Goal: Information Seeking & Learning: Check status

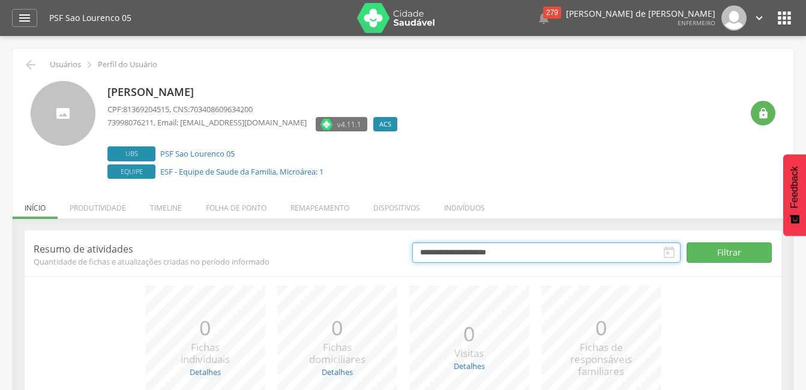
click at [605, 255] on input "**********" at bounding box center [546, 252] width 268 height 20
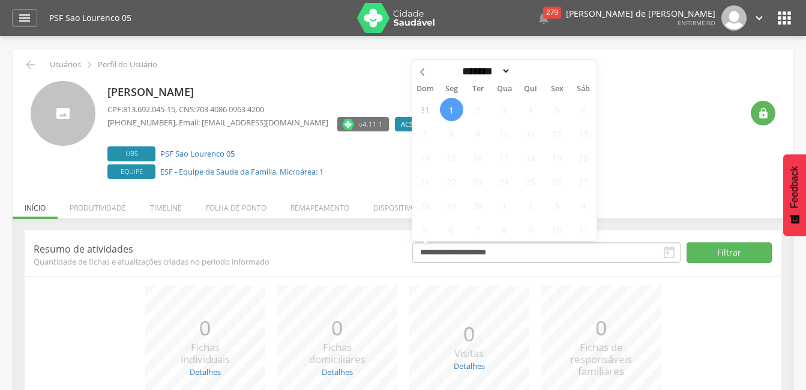
click at [694, 121] on div "[PERSON_NAME] CPF: 813.692.045-15 , CNS: 703 4086 0963 4200 [PHONE_NUMBER] , Em…" at bounding box center [424, 131] width 634 height 101
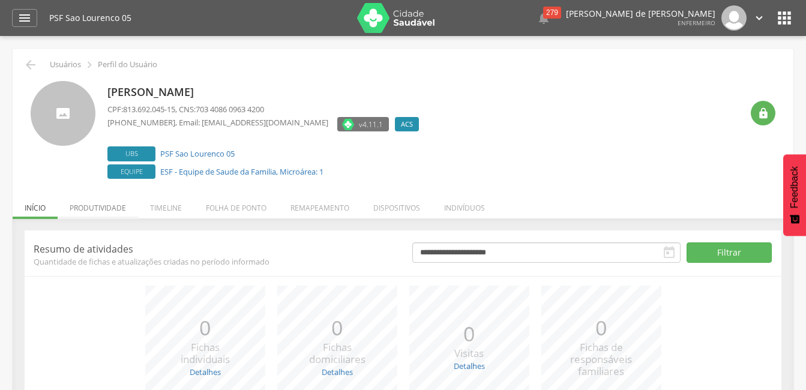
click at [88, 205] on li "Produtividade" at bounding box center [98, 205] width 80 height 28
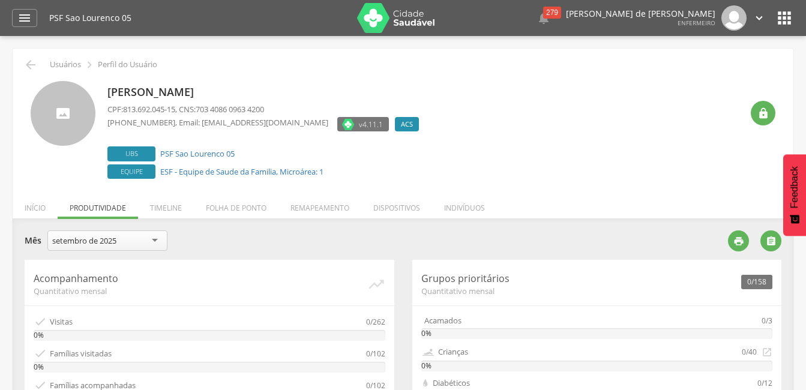
click at [133, 245] on div "setembro de 2025" at bounding box center [107, 240] width 120 height 20
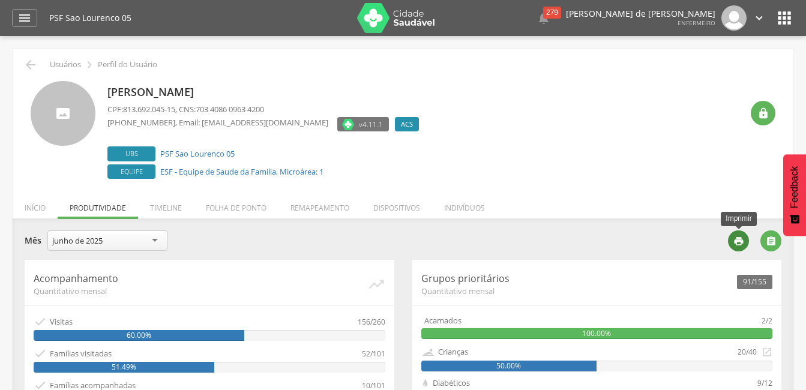
click at [741, 241] on icon "" at bounding box center [738, 241] width 11 height 11
click at [122, 247] on div "junho de 2025" at bounding box center [107, 240] width 120 height 20
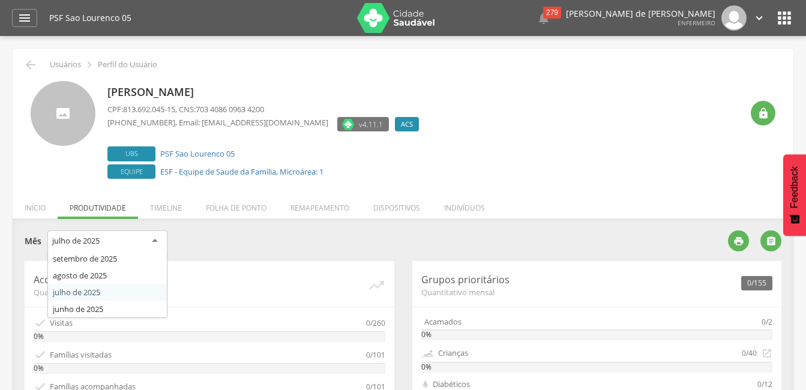
click at [133, 243] on div "julho de 2025" at bounding box center [107, 241] width 120 height 22
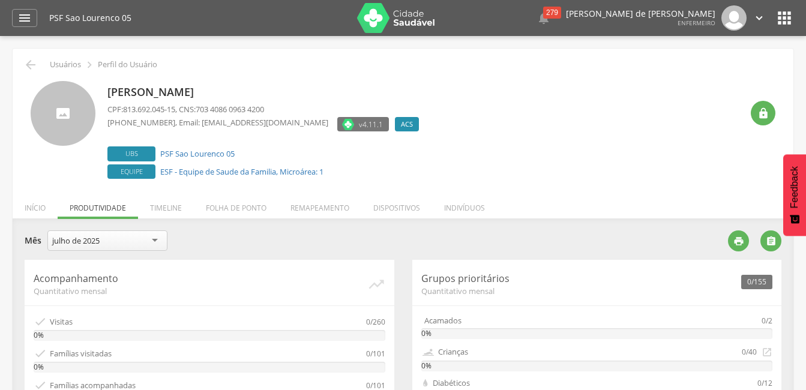
click at [251, 247] on div "**********" at bounding box center [372, 241] width 694 height 23
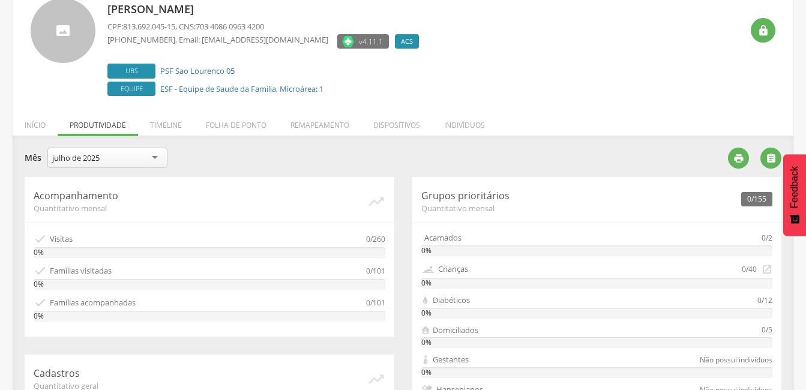
scroll to position [79, 0]
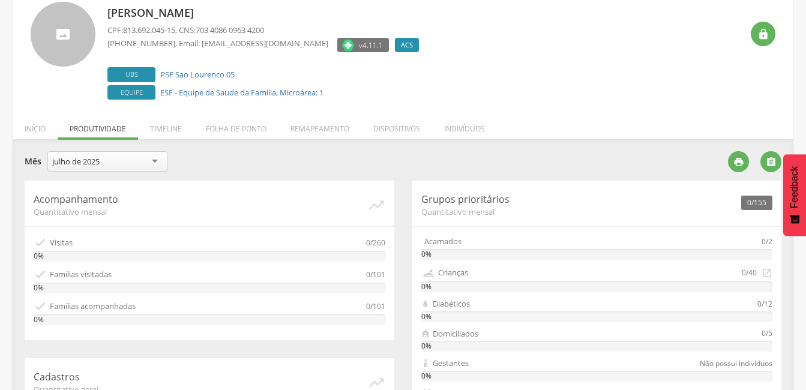
click at [111, 160] on div "julho de 2025" at bounding box center [107, 161] width 120 height 20
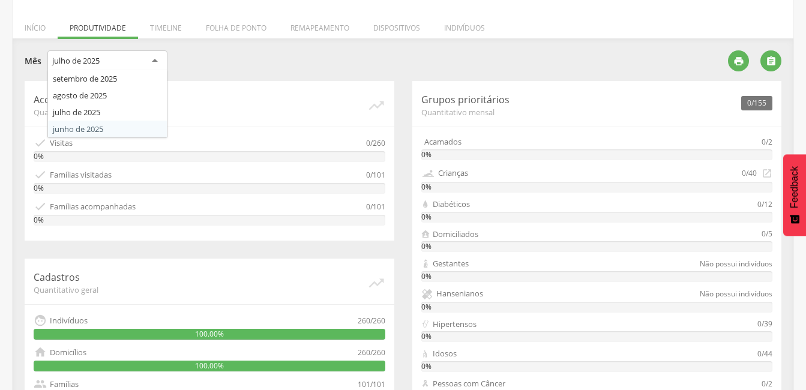
scroll to position [0, 0]
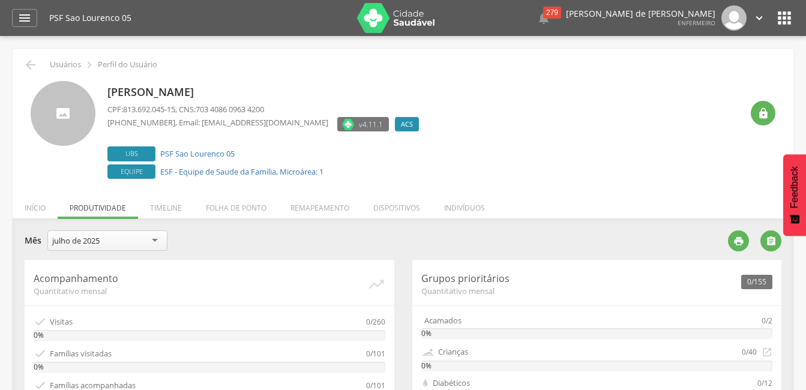
drag, startPoint x: 56, startPoint y: 211, endPoint x: 42, endPoint y: 214, distance: 14.7
click at [56, 211] on li "Início" at bounding box center [35, 205] width 45 height 28
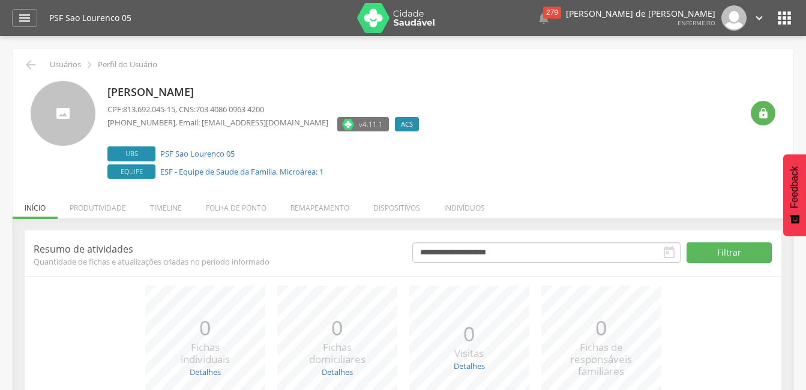
click at [670, 249] on icon "" at bounding box center [669, 252] width 14 height 14
click at [229, 203] on li "Folha de ponto" at bounding box center [236, 205] width 85 height 28
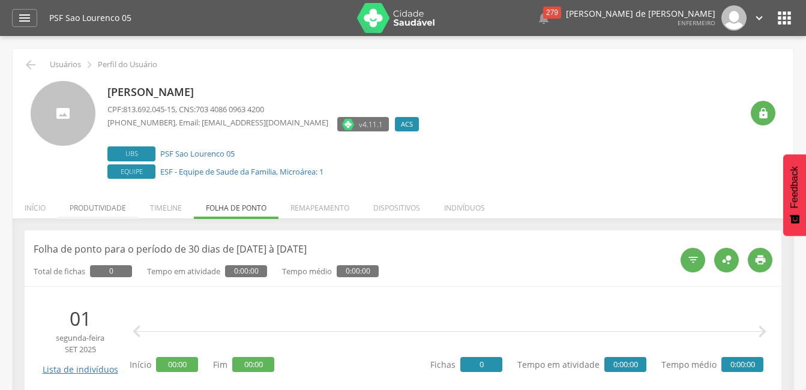
click at [93, 207] on li "Produtividade" at bounding box center [98, 205] width 80 height 28
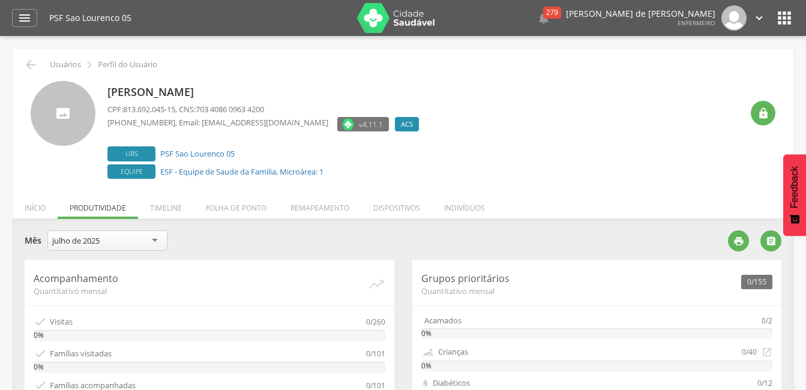
click at [125, 238] on div "julho de 2025" at bounding box center [107, 240] width 120 height 20
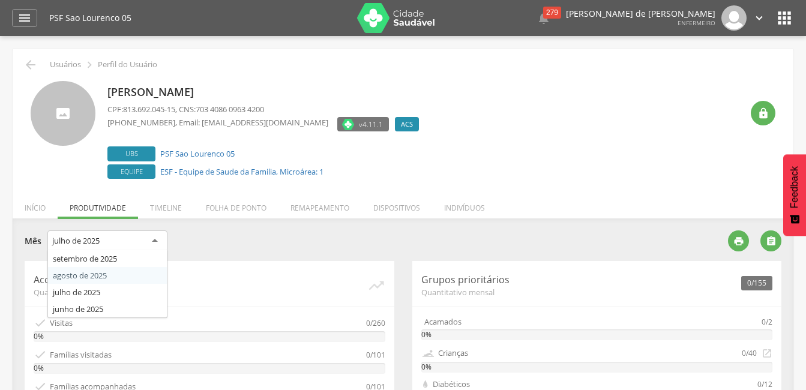
click at [277, 242] on div "**********" at bounding box center [372, 242] width 694 height 25
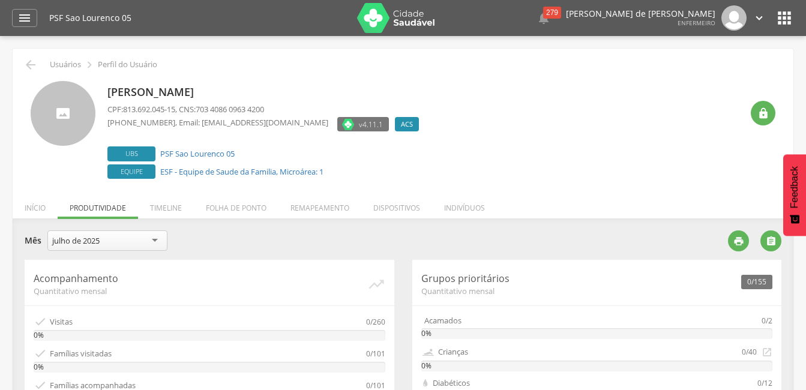
drag, startPoint x: 128, startPoint y: 243, endPoint x: 124, endPoint y: 248, distance: 6.8
click at [128, 244] on div "julho de 2025" at bounding box center [107, 240] width 120 height 20
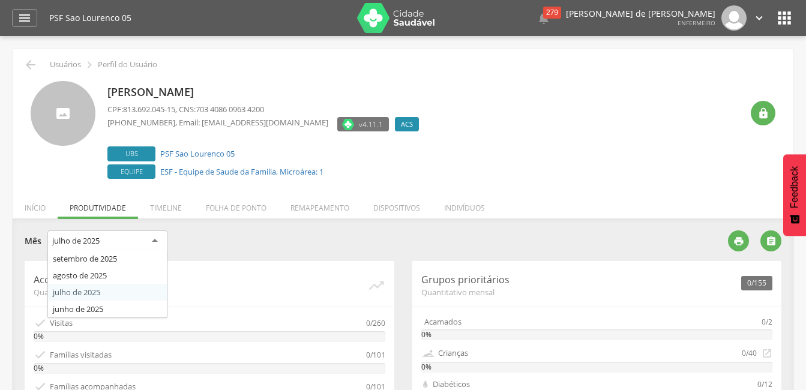
drag, startPoint x: 483, startPoint y: 230, endPoint x: 490, endPoint y: 228, distance: 6.8
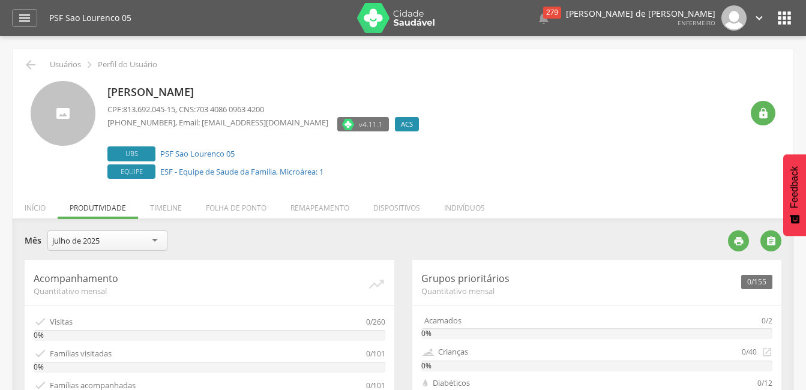
click at [86, 247] on div "julho de 2025" at bounding box center [107, 240] width 120 height 20
type input "*******"
click at [26, 62] on icon "" at bounding box center [30, 65] width 14 height 14
